Goal: Task Accomplishment & Management: Use online tool/utility

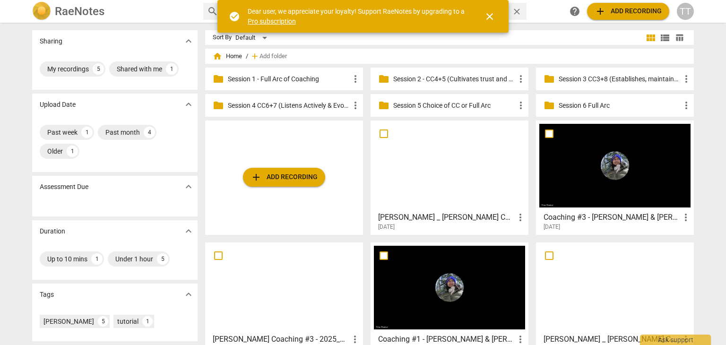
click at [501, 17] on div "check_circle Dear user, we appreciate your loyalty! Support RaeNotes by upgradi…" at bounding box center [362, 16] width 291 height 33
click at [482, 13] on span "close" at bounding box center [489, 16] width 23 height 11
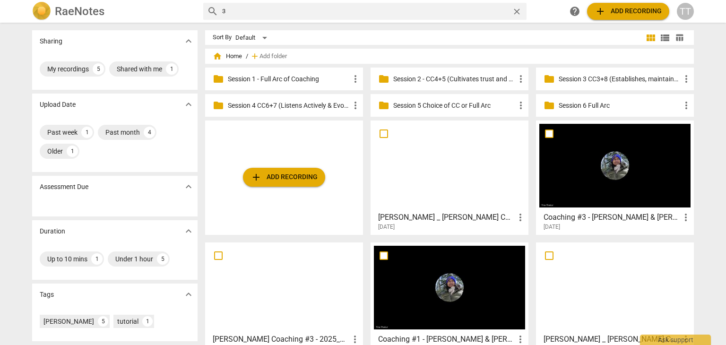
click at [297, 105] on p "Session 4 CC6+7 (Listens Actively & Evokes Awareness)" at bounding box center [289, 106] width 122 height 10
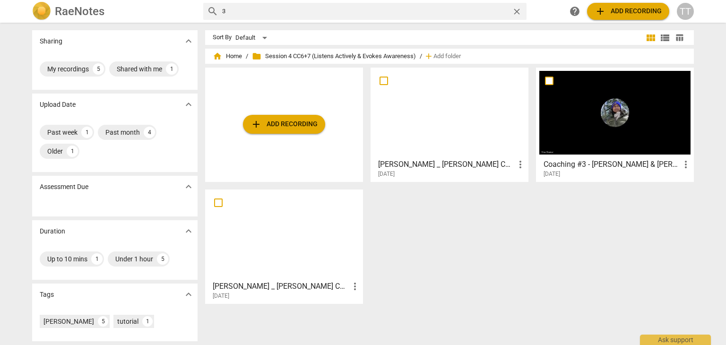
click at [291, 123] on span "add Add recording" at bounding box center [284, 124] width 67 height 11
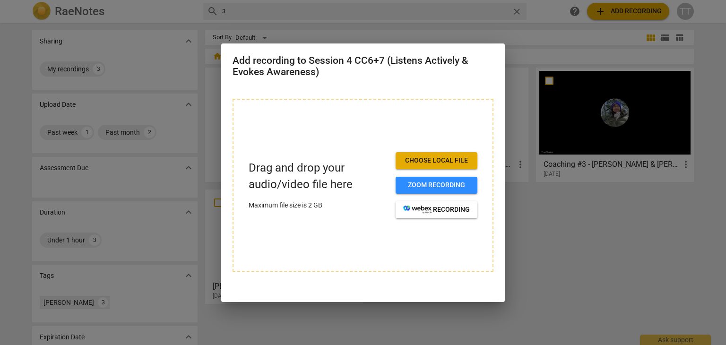
click at [422, 157] on span "Choose local file" at bounding box center [436, 160] width 67 height 9
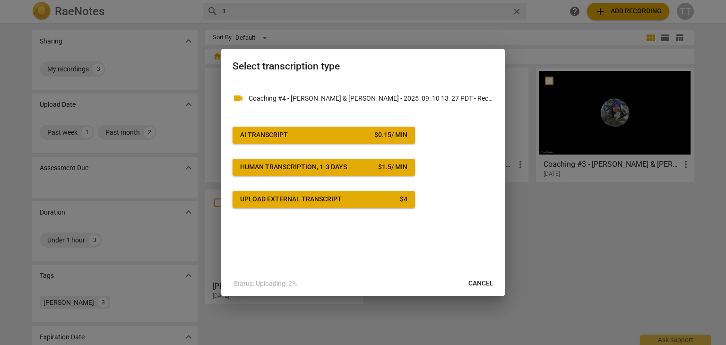
click at [366, 140] on button "AI Transcript $ 0.15 / min" at bounding box center [324, 135] width 182 height 17
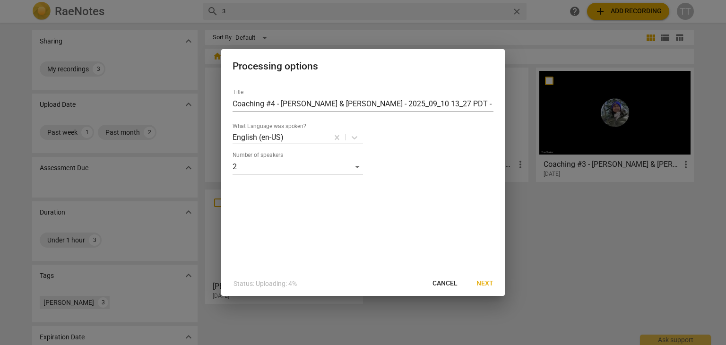
click at [484, 284] on span "Next" at bounding box center [484, 283] width 17 height 9
